Goal: Transaction & Acquisition: Purchase product/service

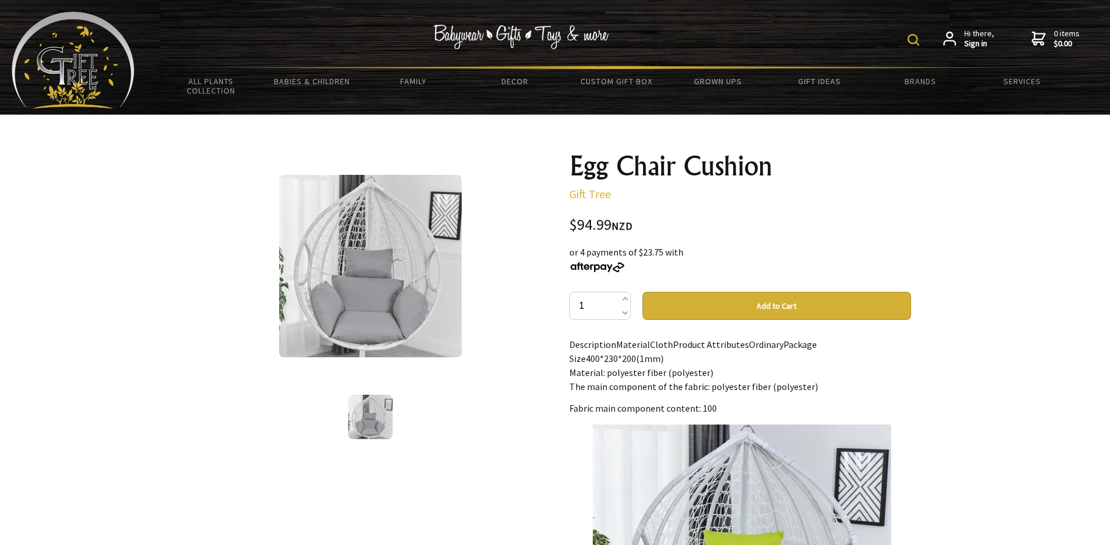
click at [912, 36] on img at bounding box center [914, 40] width 12 height 12
type input "egg chair"
click at [900, 41] on input "egg chair" at bounding box center [876, 39] width 95 height 20
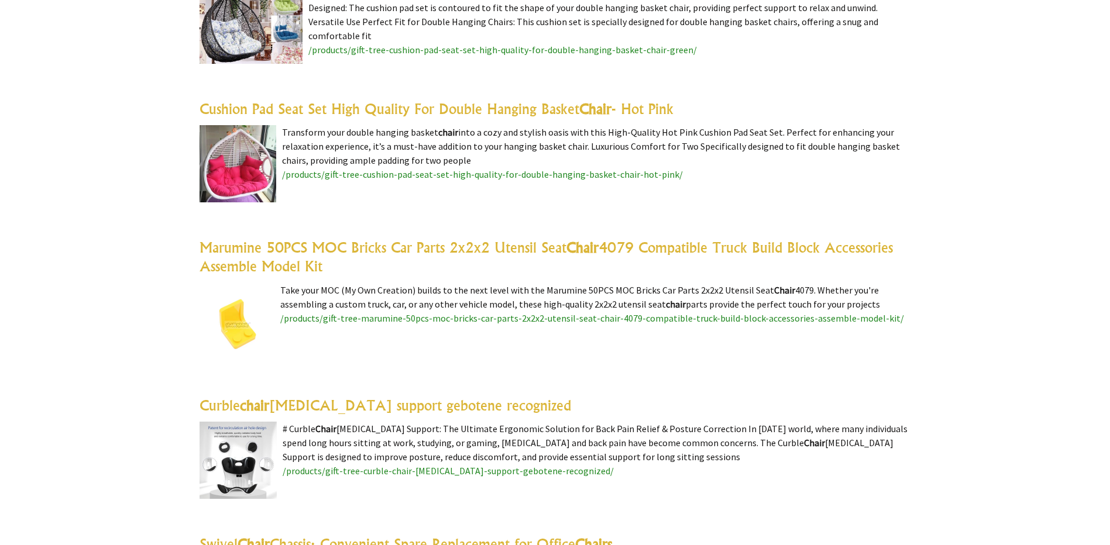
scroll to position [2458, 0]
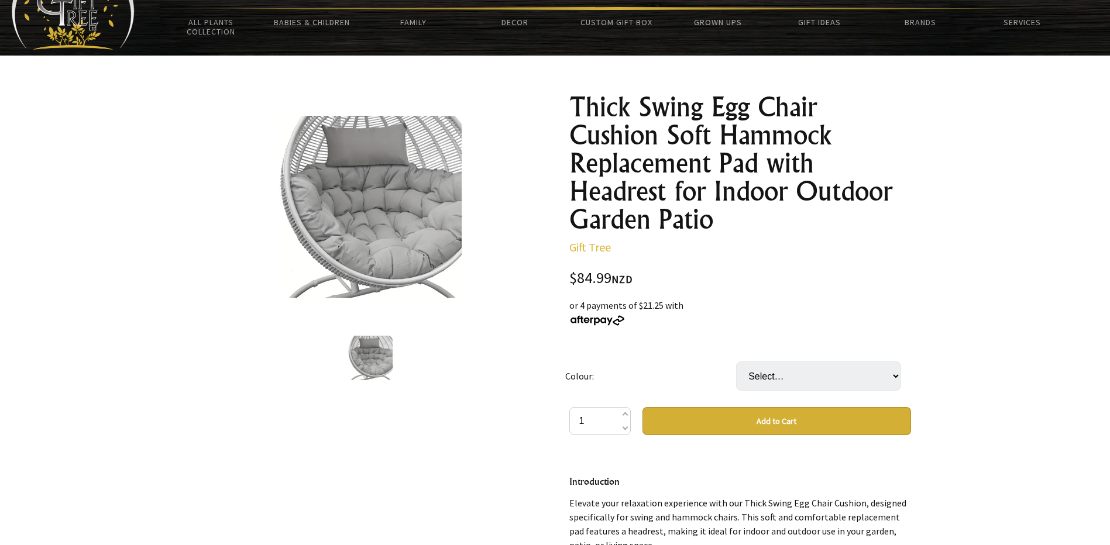
scroll to position [59, 0]
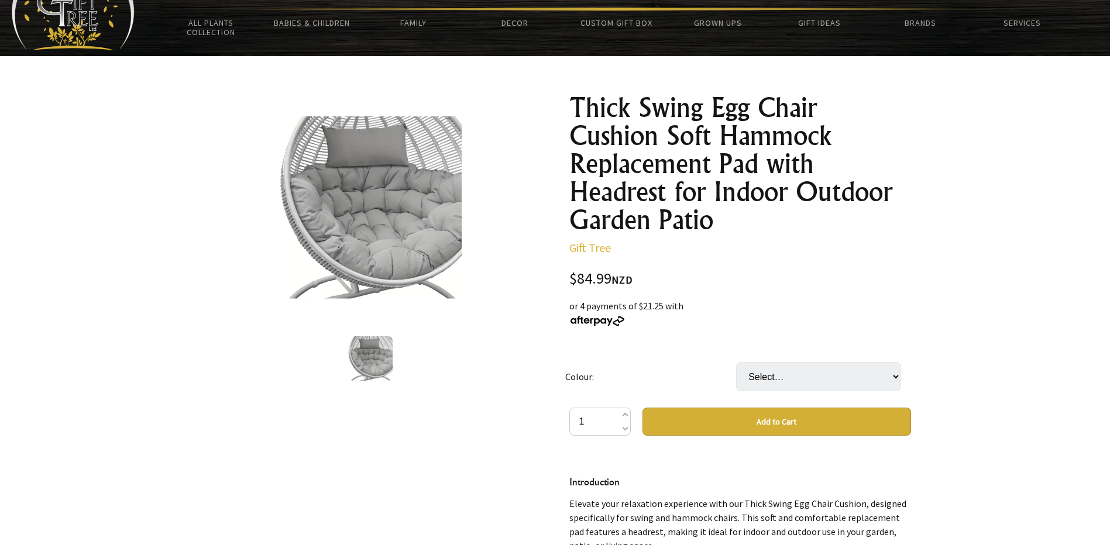
click at [356, 212] on img at bounding box center [370, 207] width 183 height 183
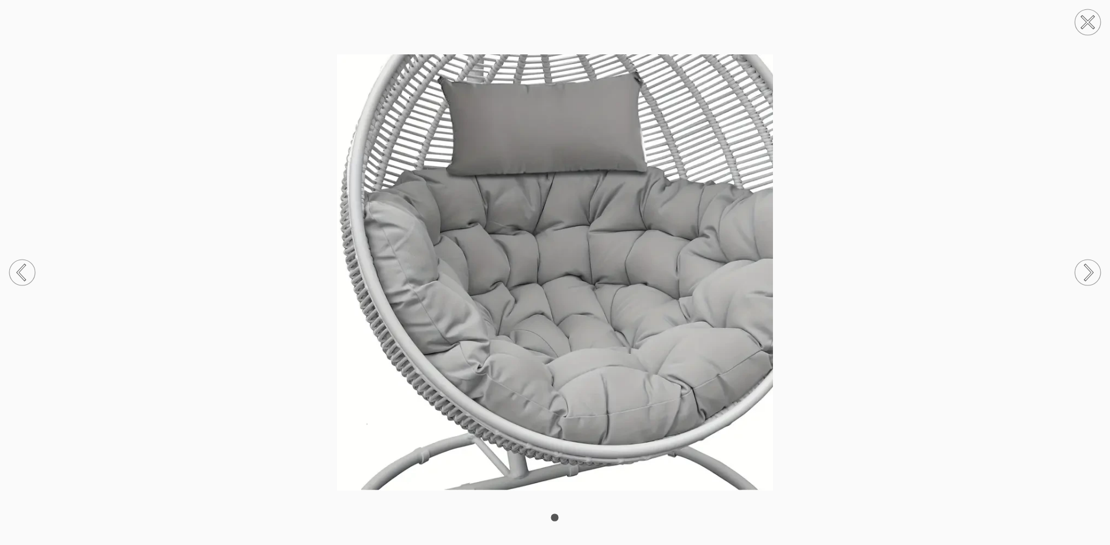
scroll to position [585, 0]
click at [1084, 22] on circle at bounding box center [1088, 22] width 26 height 26
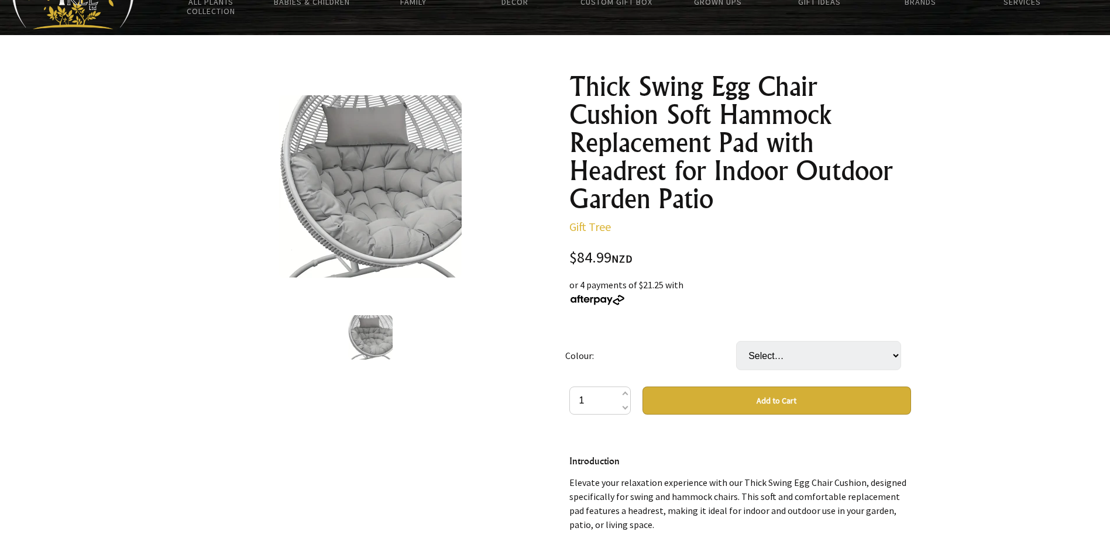
scroll to position [59, 0]
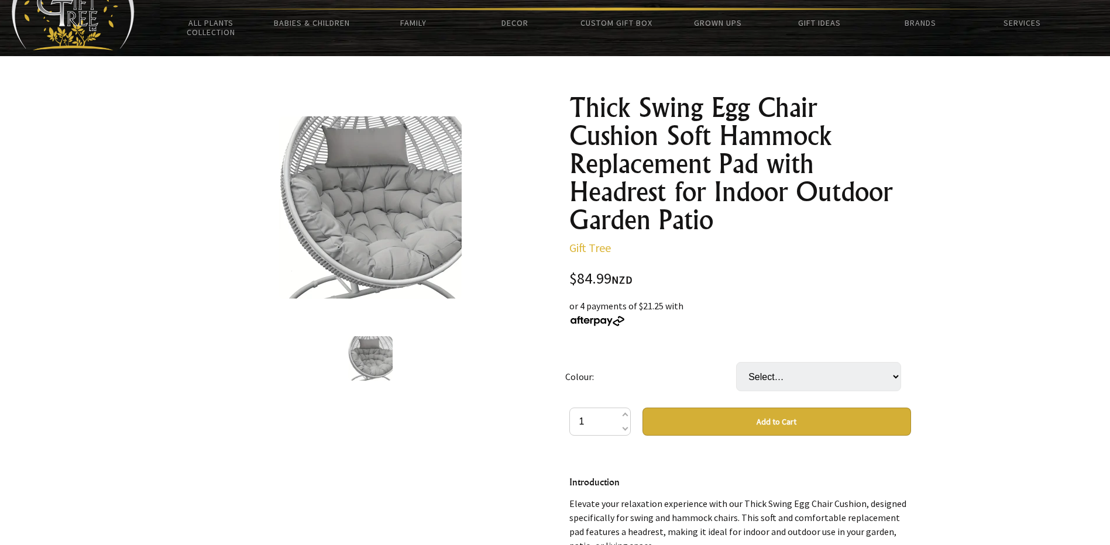
click at [399, 206] on img at bounding box center [370, 207] width 183 height 183
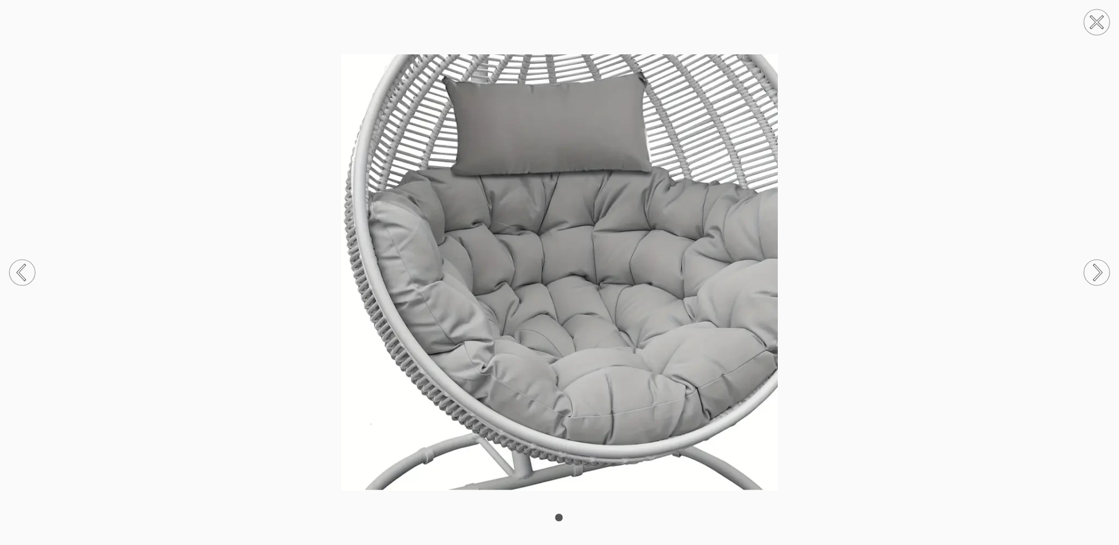
click at [1092, 260] on circle at bounding box center [1097, 273] width 26 height 26
click at [1097, 15] on circle at bounding box center [1097, 22] width 26 height 26
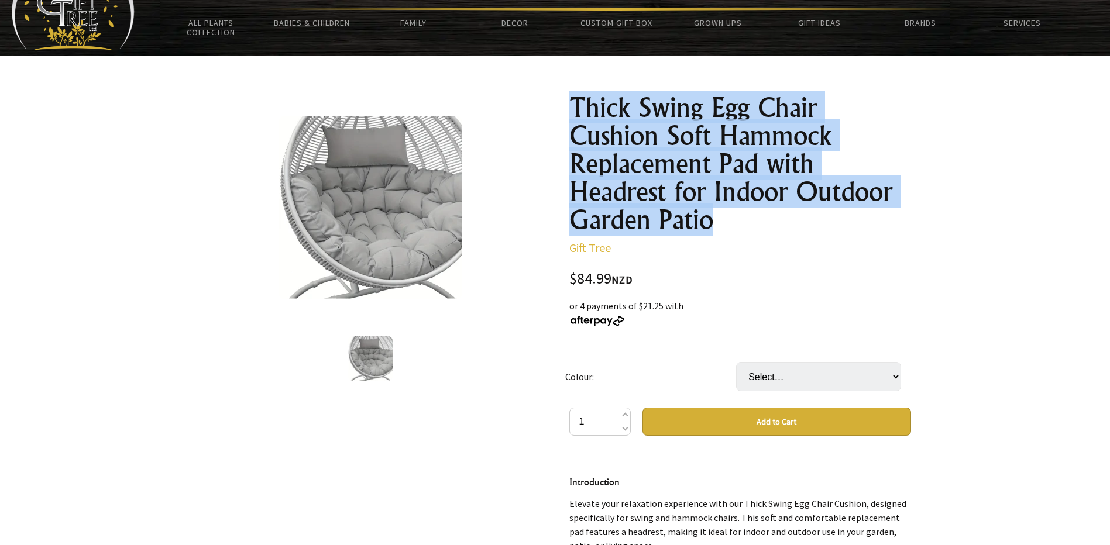
drag, startPoint x: 713, startPoint y: 224, endPoint x: 572, endPoint y: 118, distance: 176.4
click at [572, 118] on h1 "Thick Swing Egg Chair Cushion Soft Hammock Replacement Pad with Headrest for In…" at bounding box center [740, 164] width 342 height 140
copy h1 "Thick Swing Egg Chair Cushion Soft Hammock Replacement Pad with Headrest for In…"
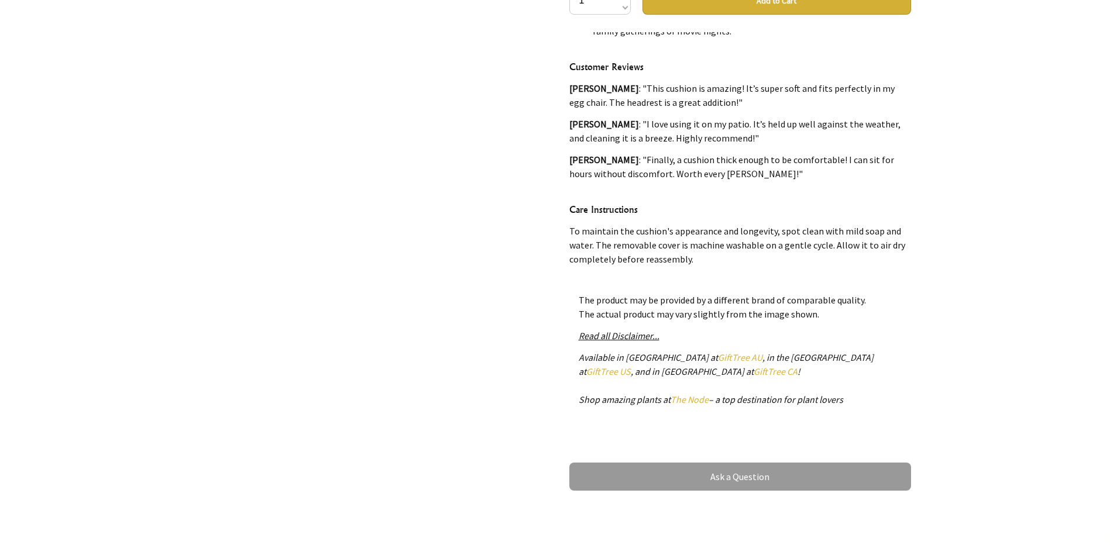
scroll to position [585, 0]
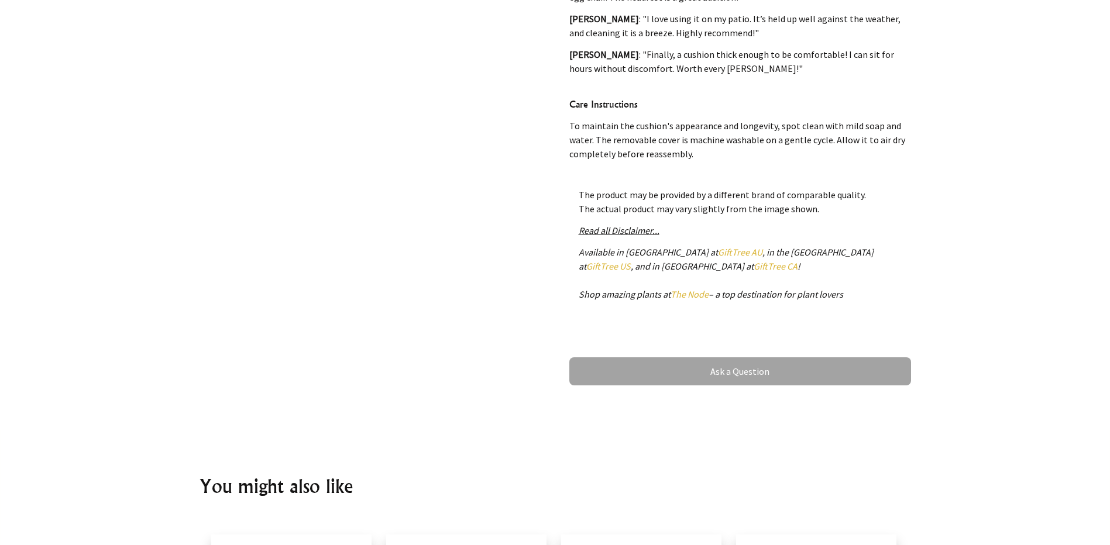
click at [740, 381] on link "Ask a Question" at bounding box center [740, 372] width 342 height 28
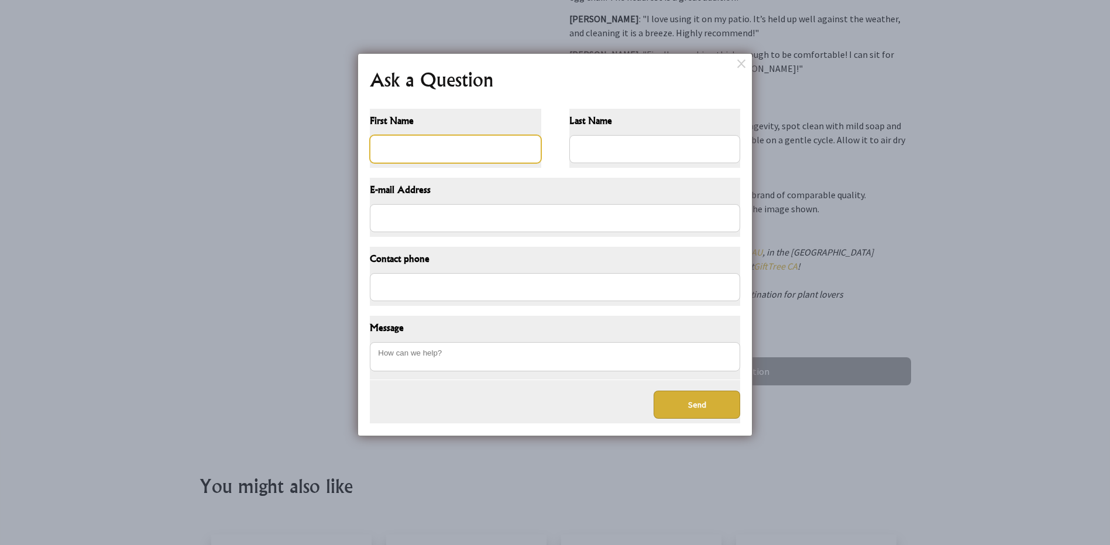
click at [389, 148] on input "First Name" at bounding box center [455, 149] width 171 height 28
type input "Aliesha"
type input "Esker"
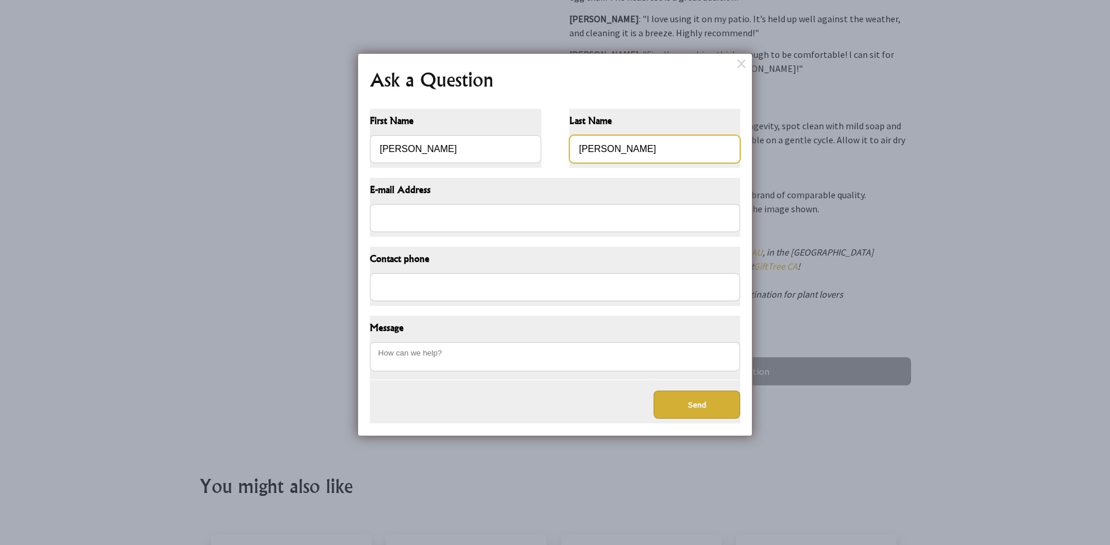
type input "liesh54@gmail.com"
type input "0277138104"
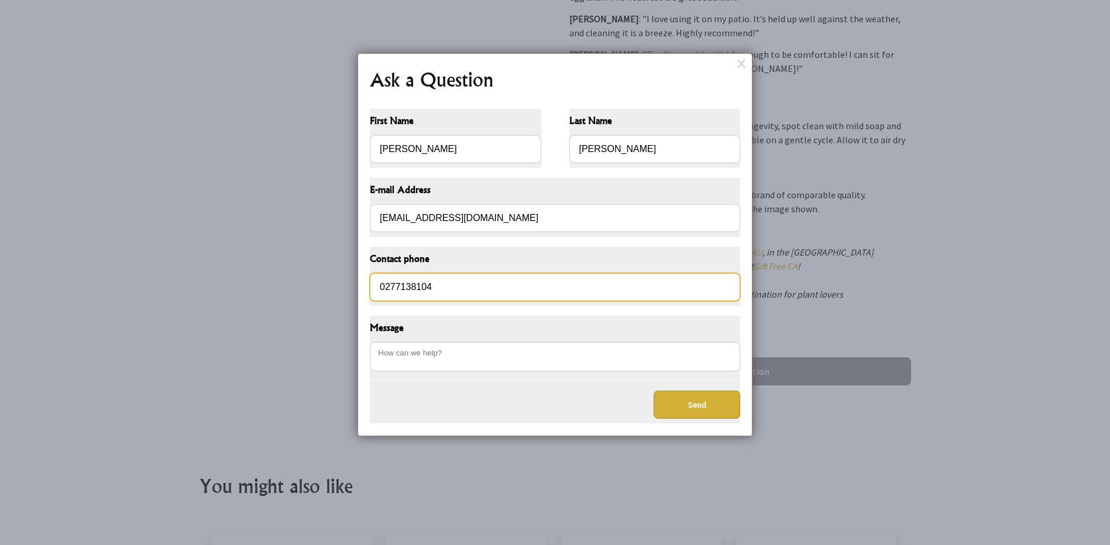
drag, startPoint x: 417, startPoint y: 273, endPoint x: 332, endPoint y: 266, distance: 84.6
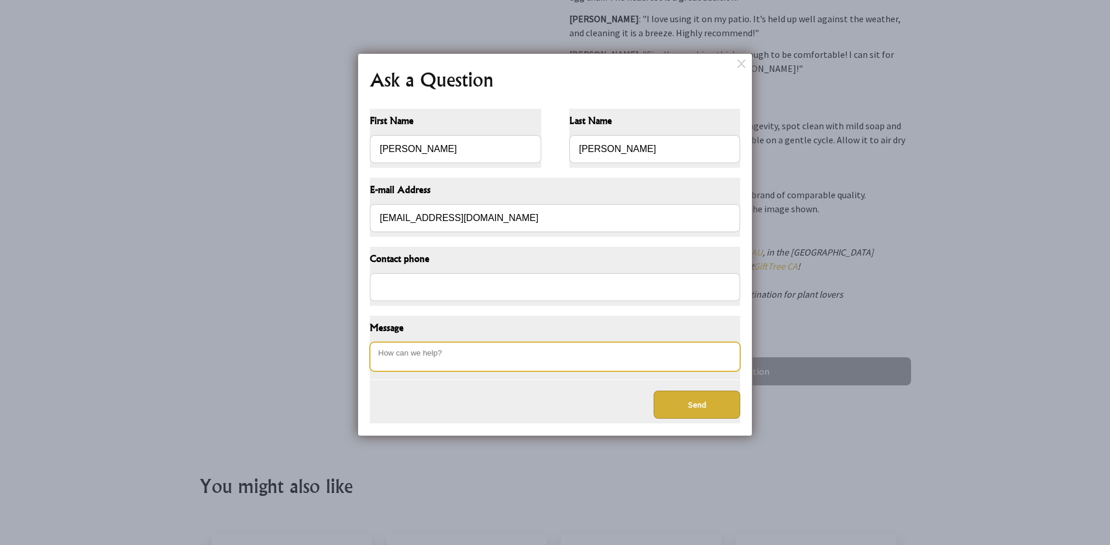
click at [404, 356] on textarea "Message" at bounding box center [555, 356] width 370 height 29
paste textarea "Thick Swing Egg Chair Cushion Soft Hammock Replacement Pad with Headrest for In…"
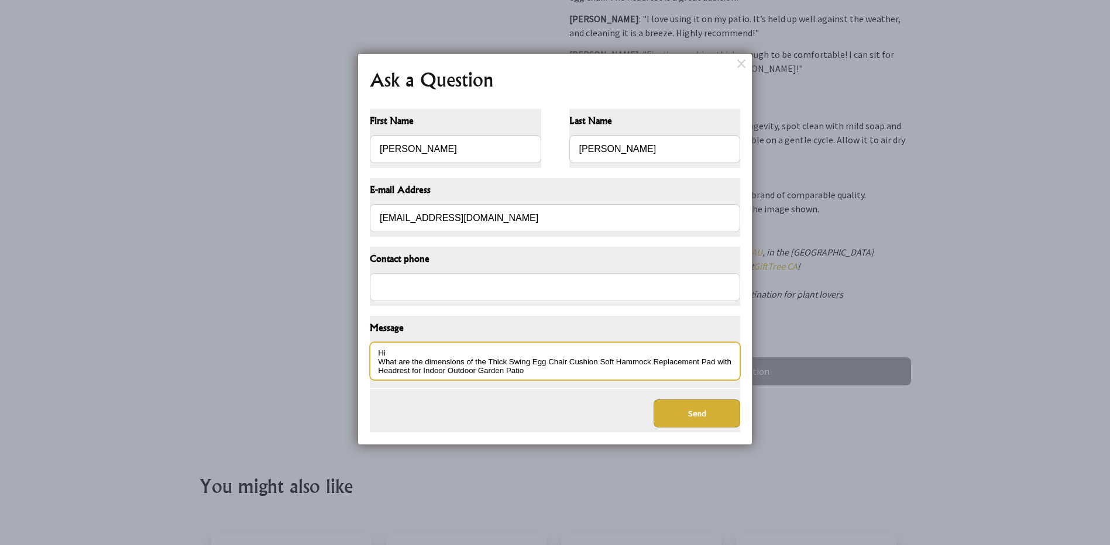
click at [486, 362] on textarea "Hi What are the dimensions of the Thick Swing Egg Chair Cushion Soft Hammock Re…" at bounding box center [555, 361] width 370 height 38
click at [541, 370] on textarea "Hi What are the dimensions of the 'Thick Swing Egg Chair Cushion Soft Hammock R…" at bounding box center [555, 361] width 370 height 38
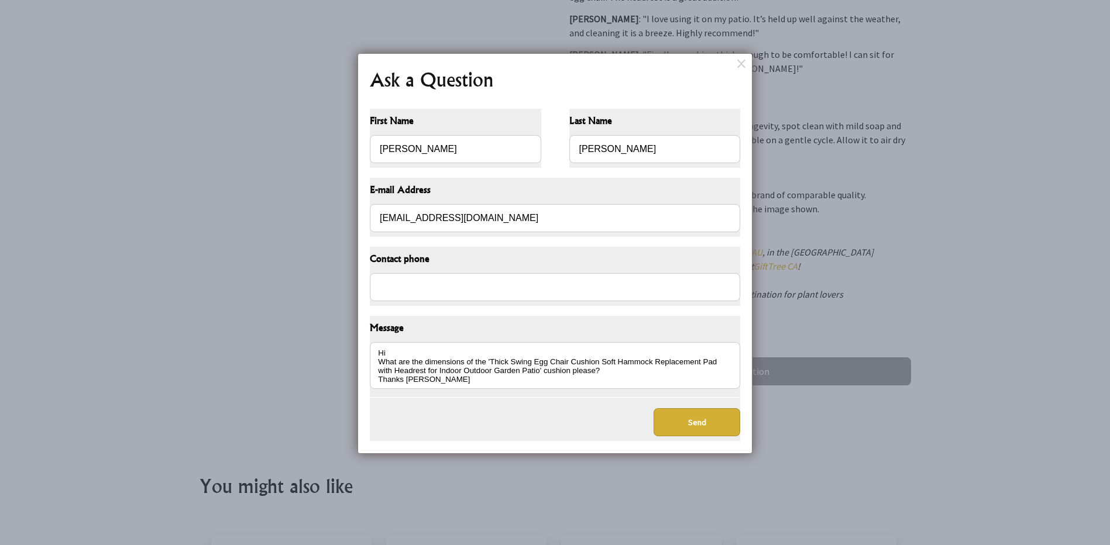
type textarea "Hi What are the dimensions of the 'Thick Swing Egg Chair Cushion Soft Hammock R…"
click at [694, 417] on button "Send" at bounding box center [697, 423] width 87 height 28
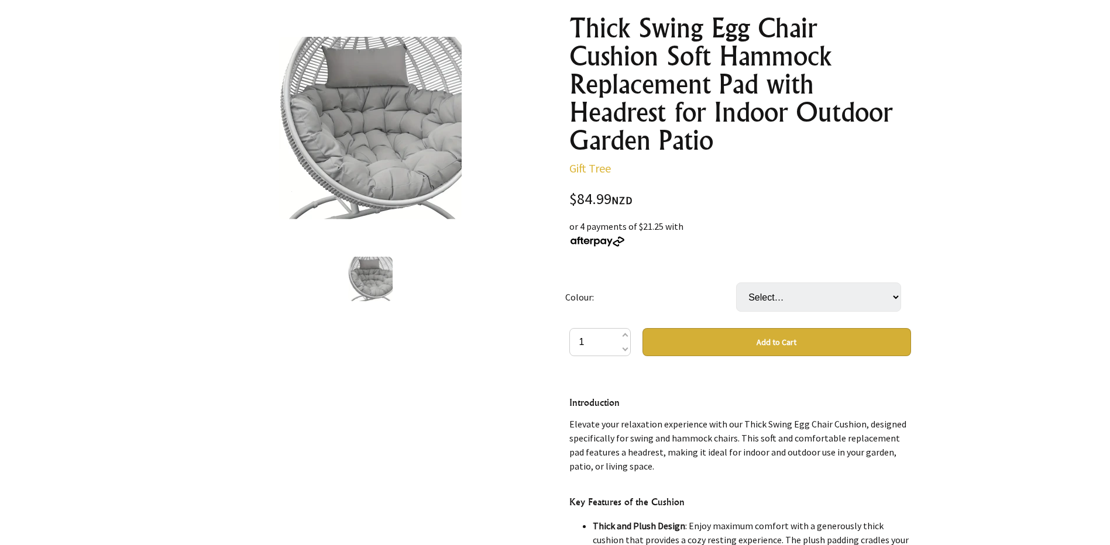
scroll to position [117, 0]
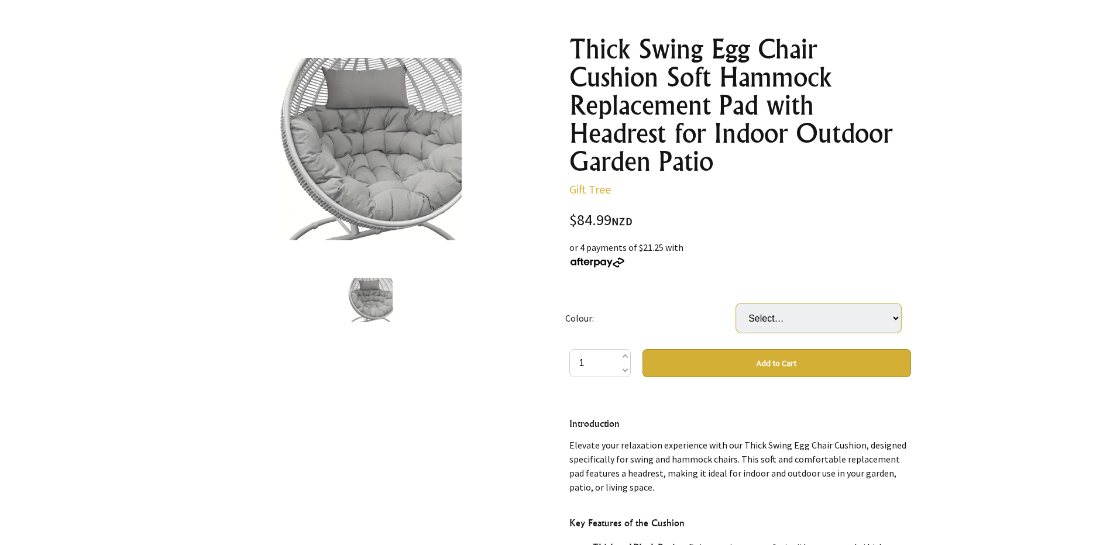
click at [860, 317] on select "Select… brown beige" at bounding box center [818, 318] width 165 height 29
select select "beige"
click at [736, 304] on select "Select… brown beige" at bounding box center [818, 318] width 165 height 29
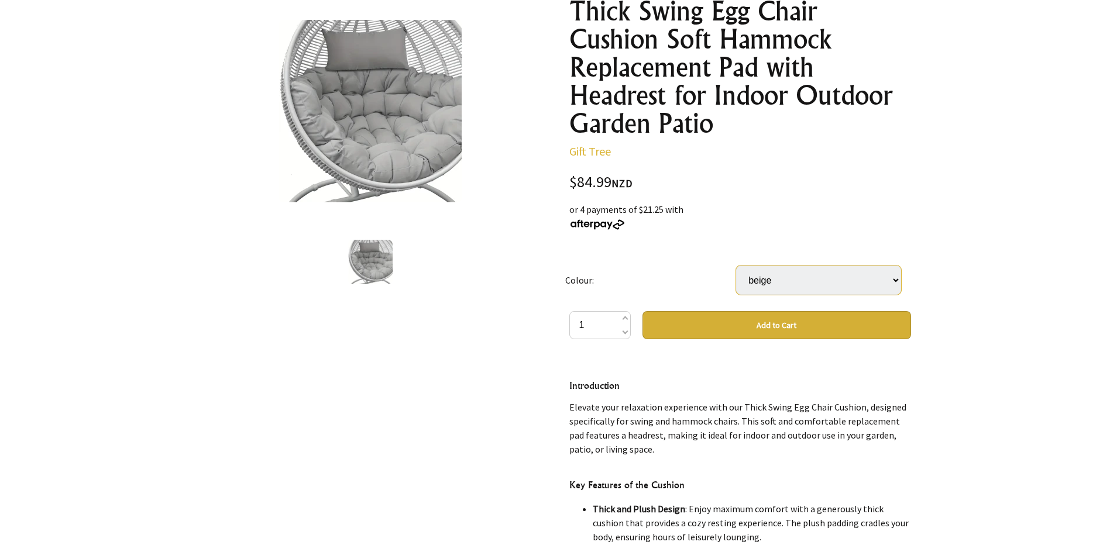
scroll to position [176, 0]
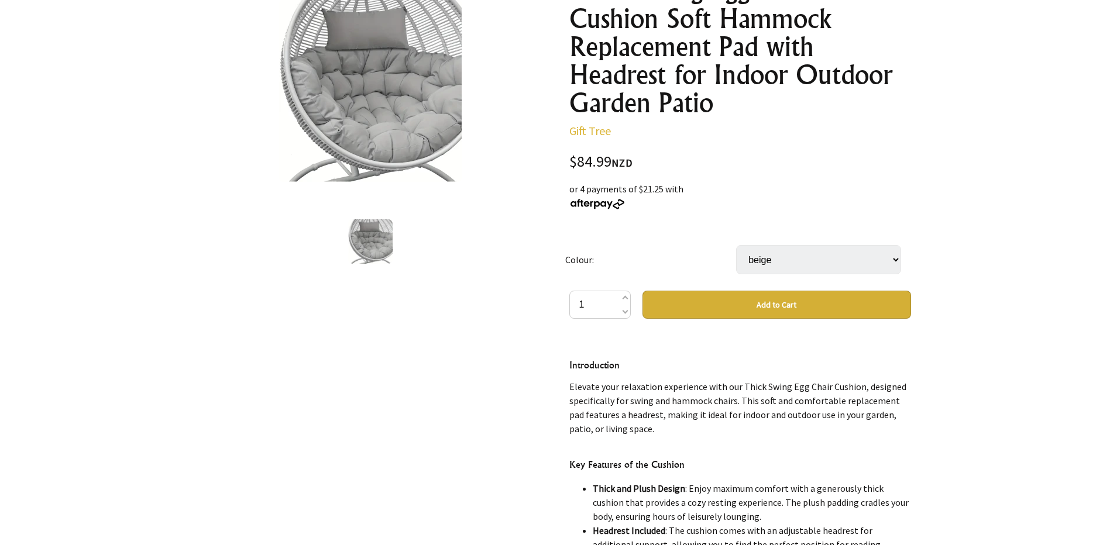
click at [766, 301] on button "Add to Cart" at bounding box center [777, 305] width 269 height 28
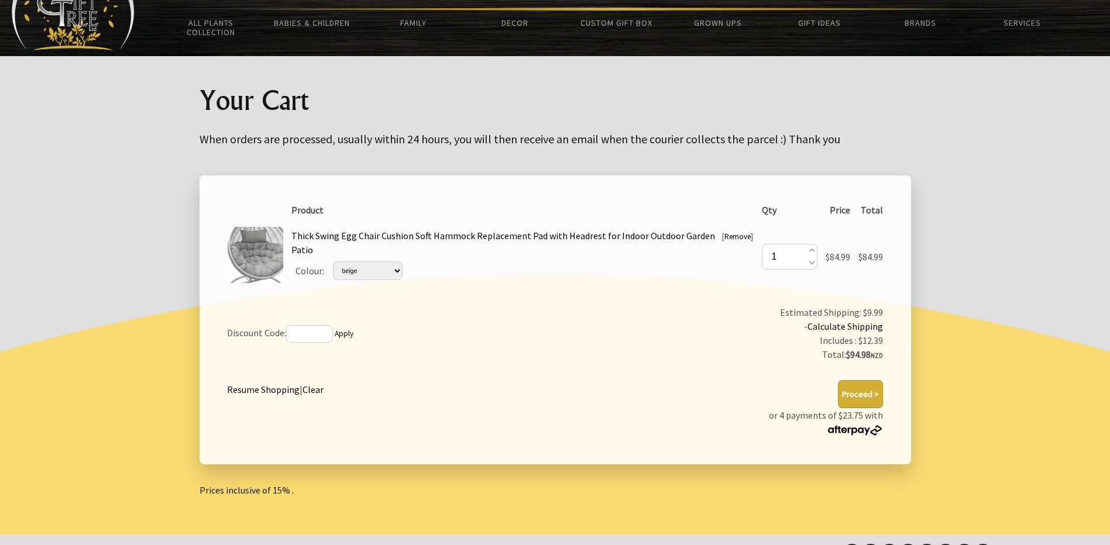
click at [317, 390] on link "Clear" at bounding box center [313, 390] width 21 height 12
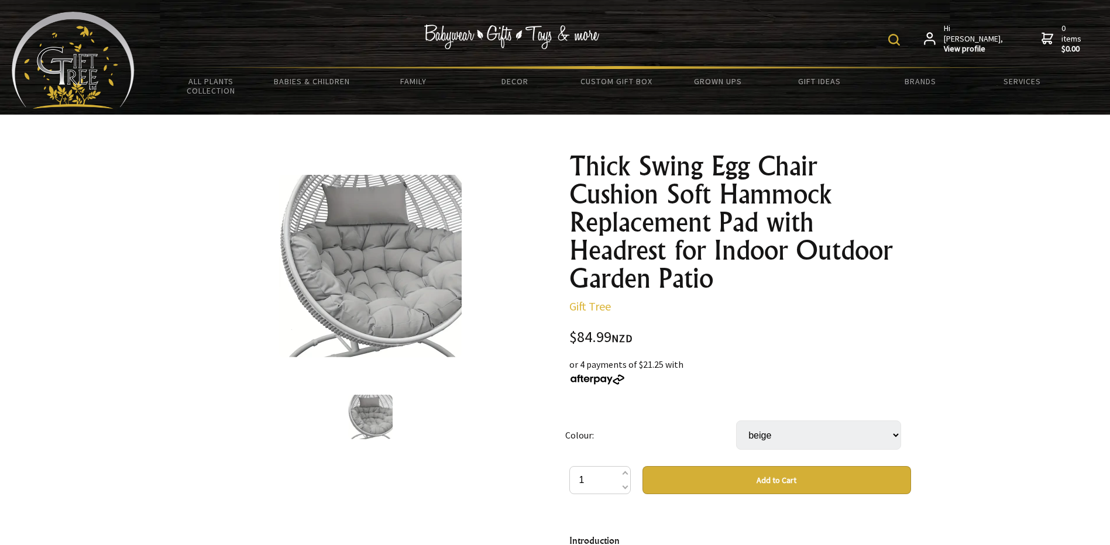
select select "beige"
